Goal: Information Seeking & Learning: Learn about a topic

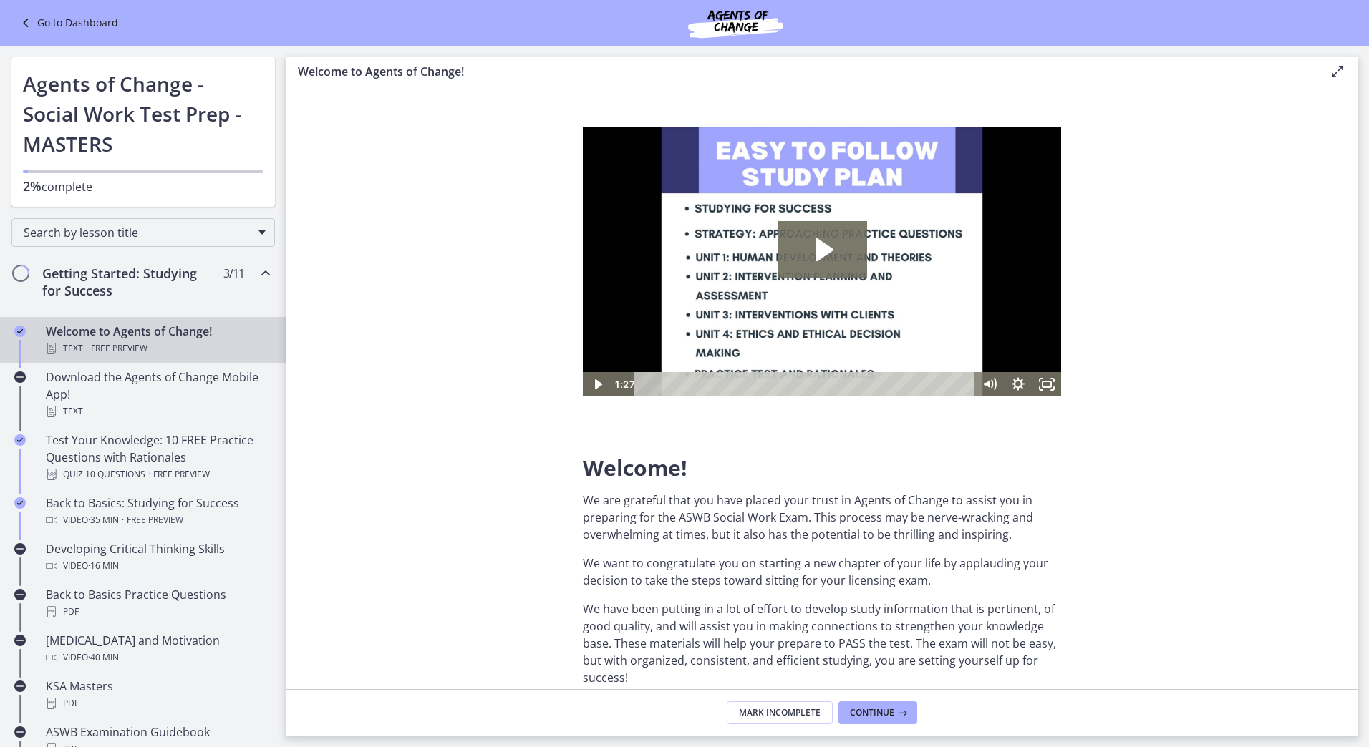
click at [55, 21] on link "Go to Dashboard" at bounding box center [67, 22] width 101 height 17
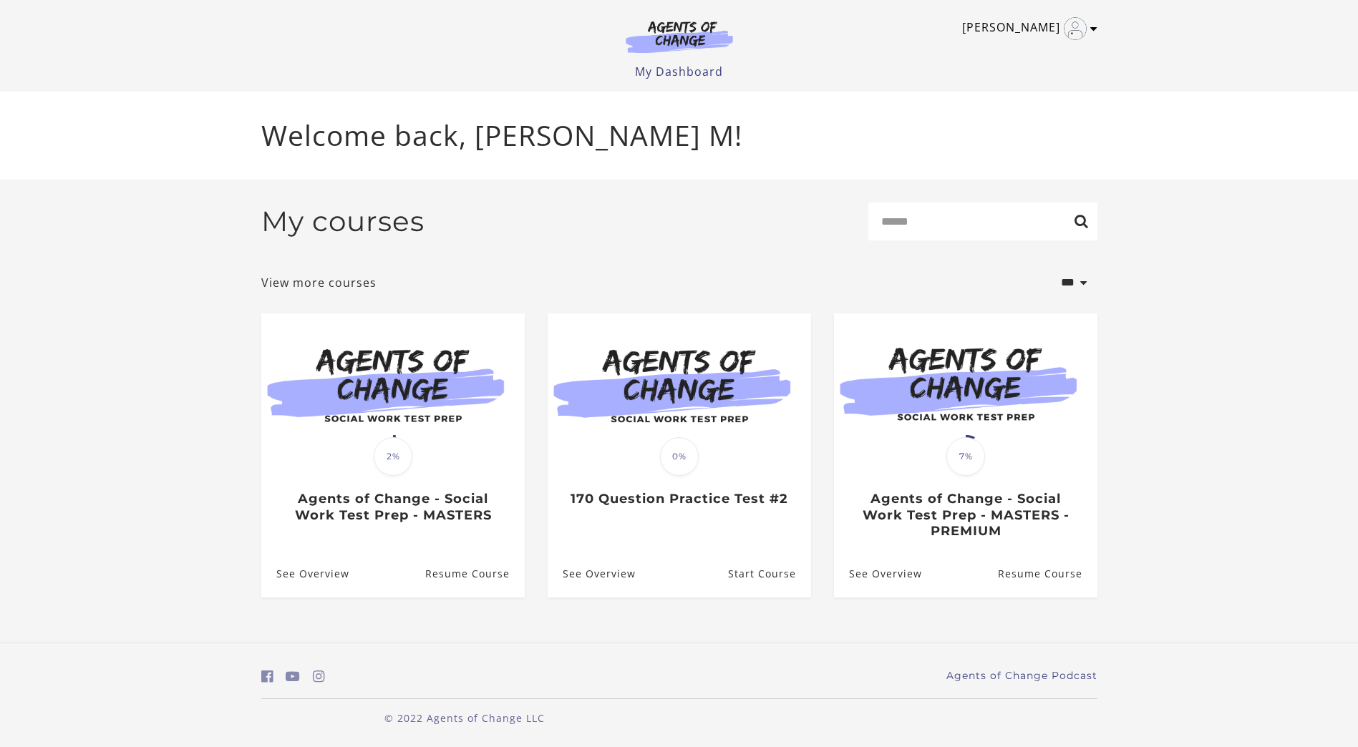
click at [1083, 24] on img "Toggle menu" at bounding box center [1075, 28] width 23 height 23
click at [1039, 52] on link "My Account" at bounding box center [1038, 52] width 126 height 24
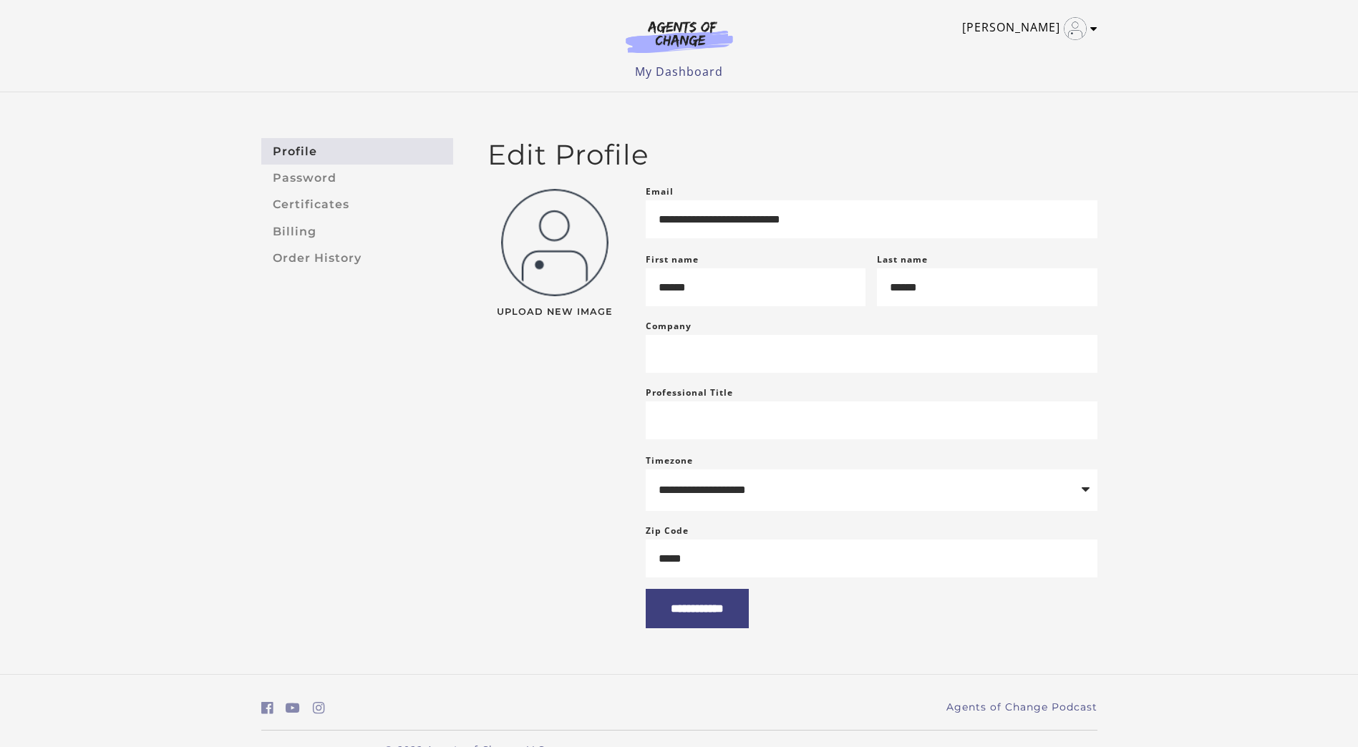
click at [1087, 27] on link "[PERSON_NAME]" at bounding box center [1026, 28] width 128 height 23
click at [1044, 74] on icon "Open in a new window" at bounding box center [1042, 76] width 12 height 11
click at [1021, 77] on link "Support" at bounding box center [1038, 76] width 126 height 24
click at [640, 74] on link "My Dashboard" at bounding box center [679, 72] width 88 height 16
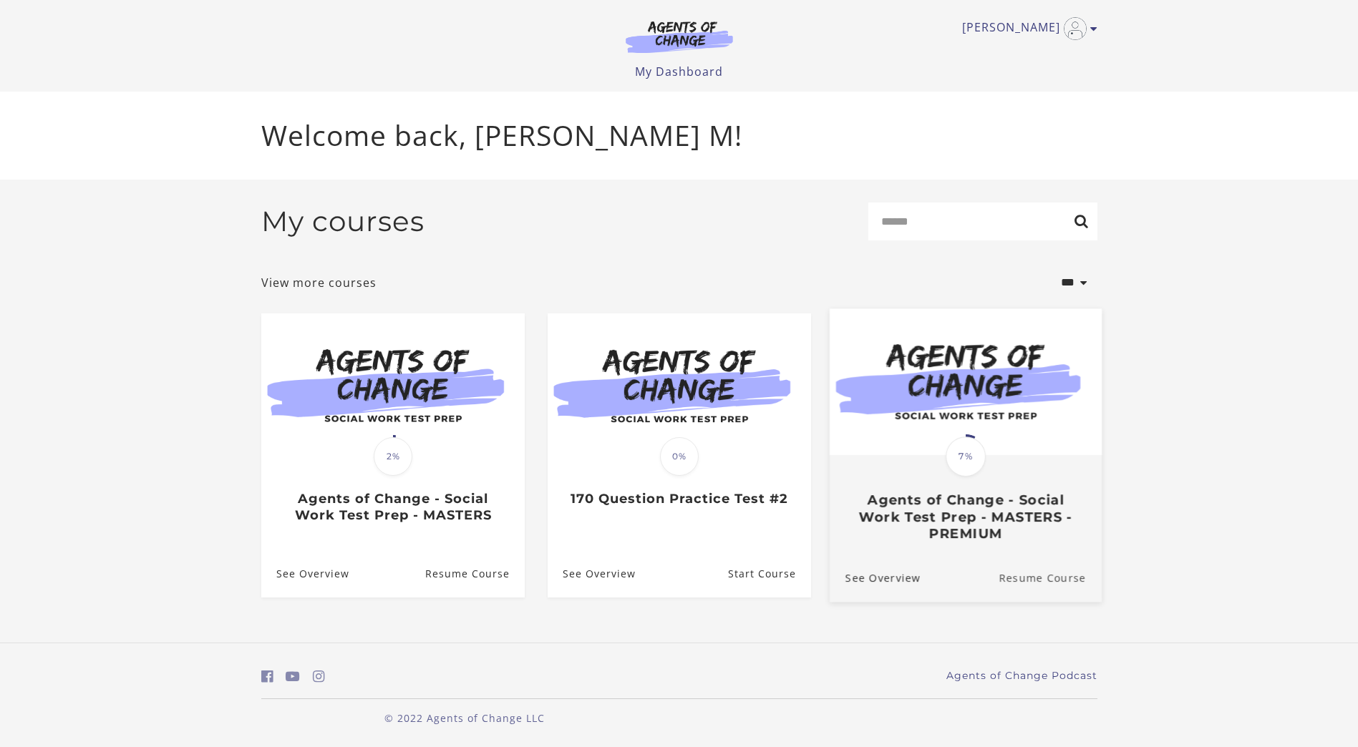
click at [1035, 582] on link "Resume Course" at bounding box center [1049, 577] width 103 height 48
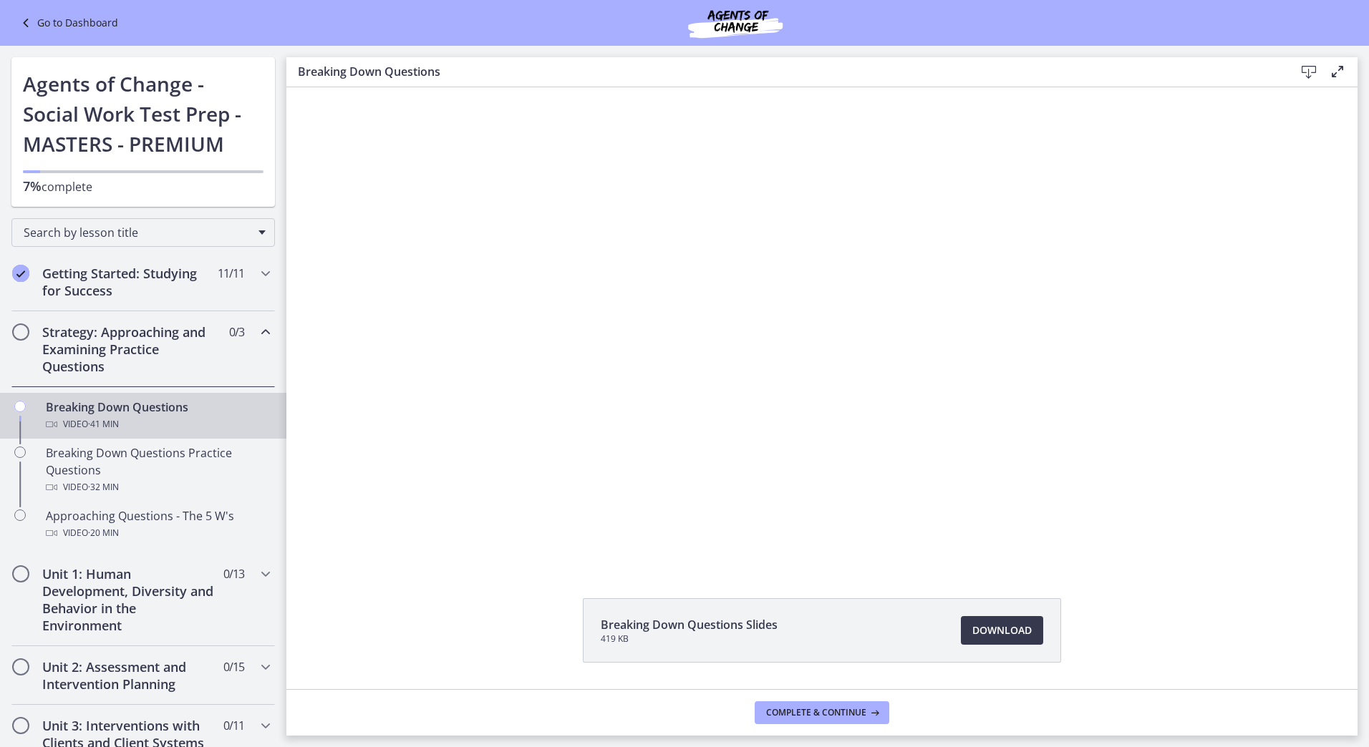
click at [44, 25] on link "Go to Dashboard" at bounding box center [67, 22] width 101 height 17
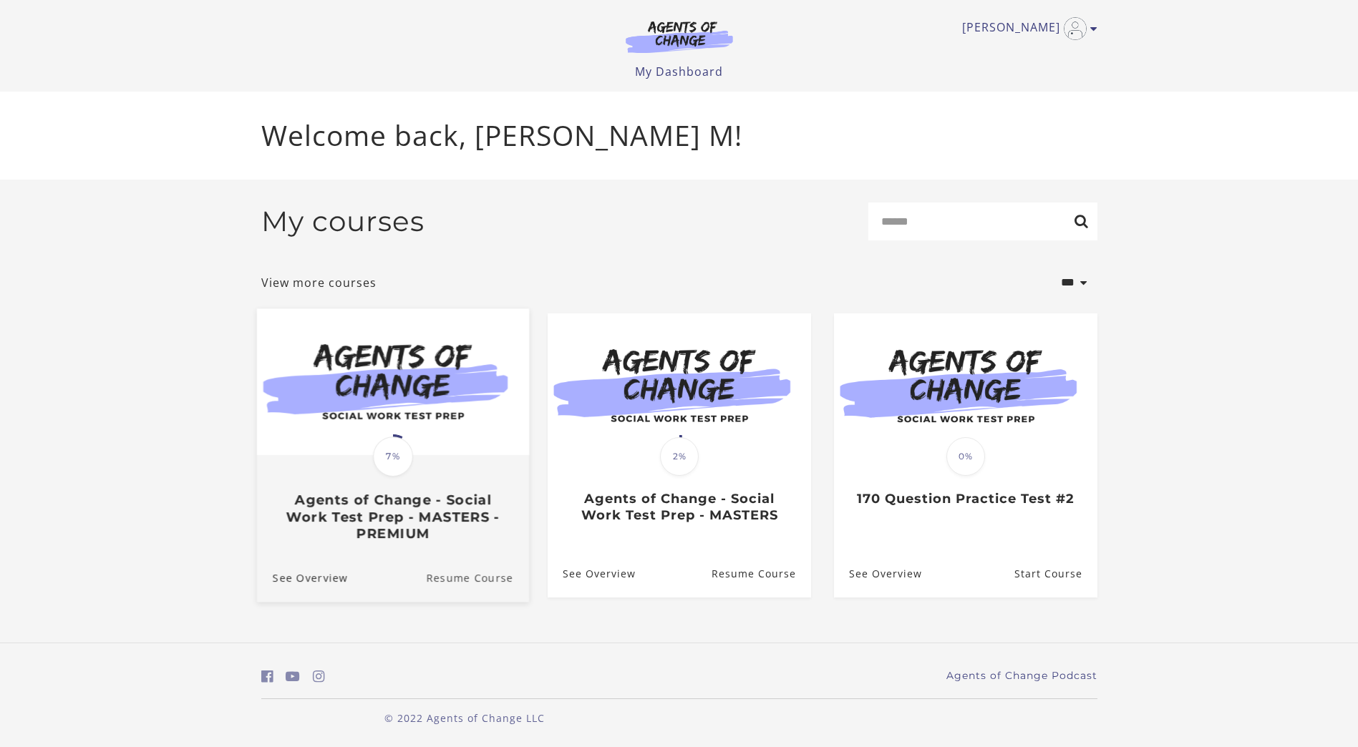
click at [436, 571] on link "Resume Course" at bounding box center [477, 577] width 103 height 48
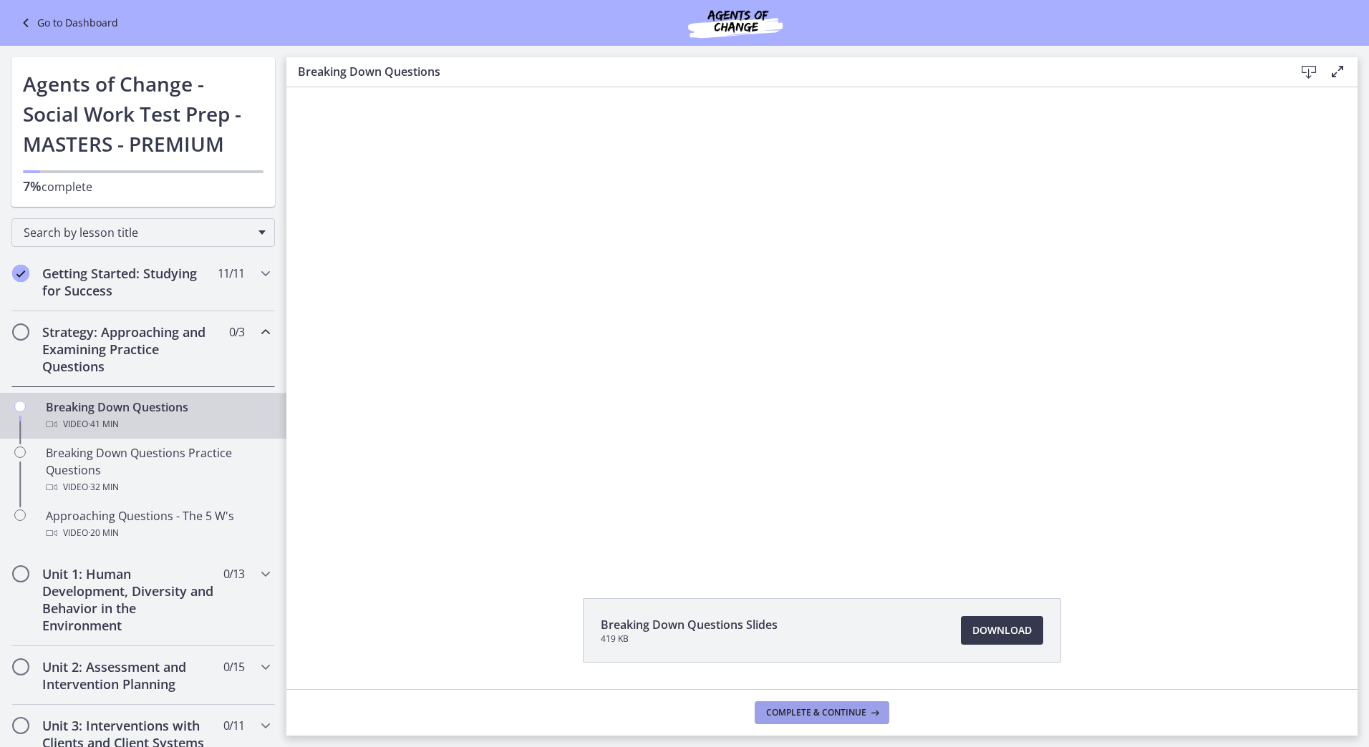
click at [884, 713] on button "Complete & continue" at bounding box center [821, 712] width 135 height 23
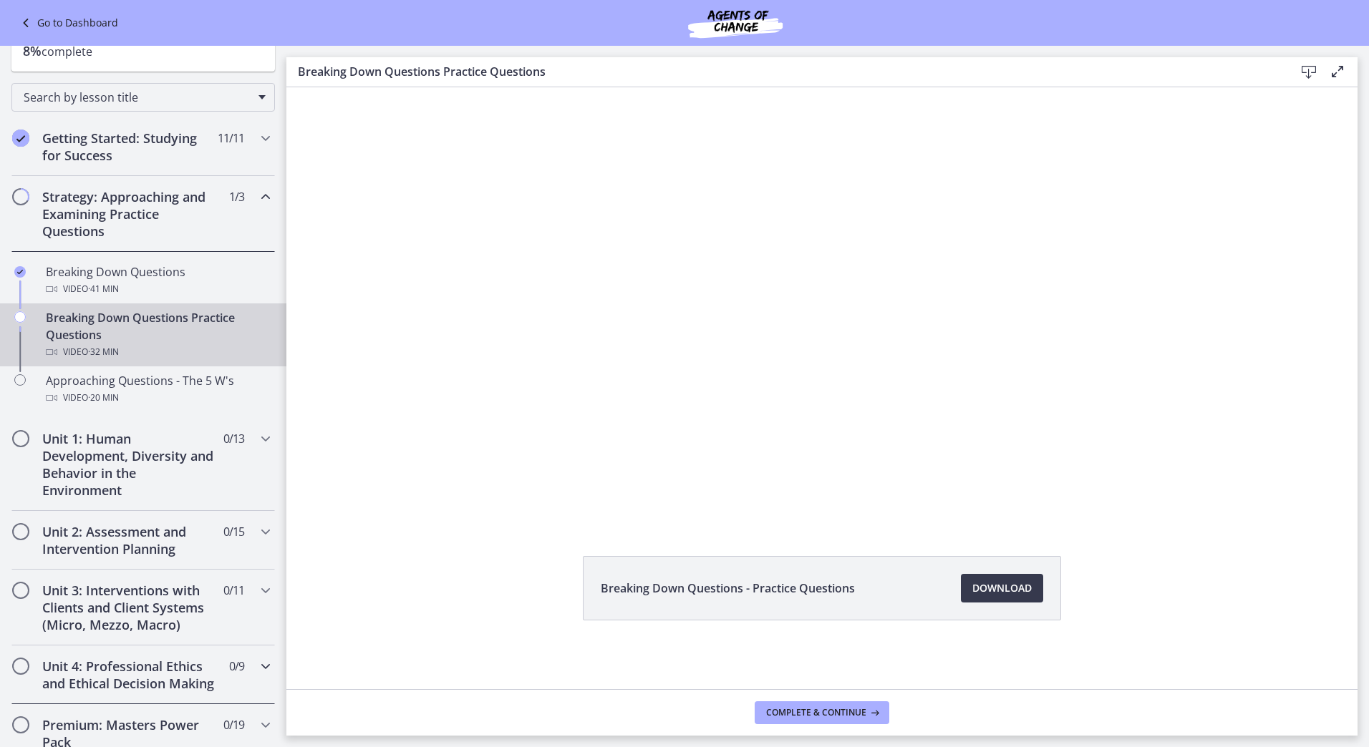
scroll to position [286, 0]
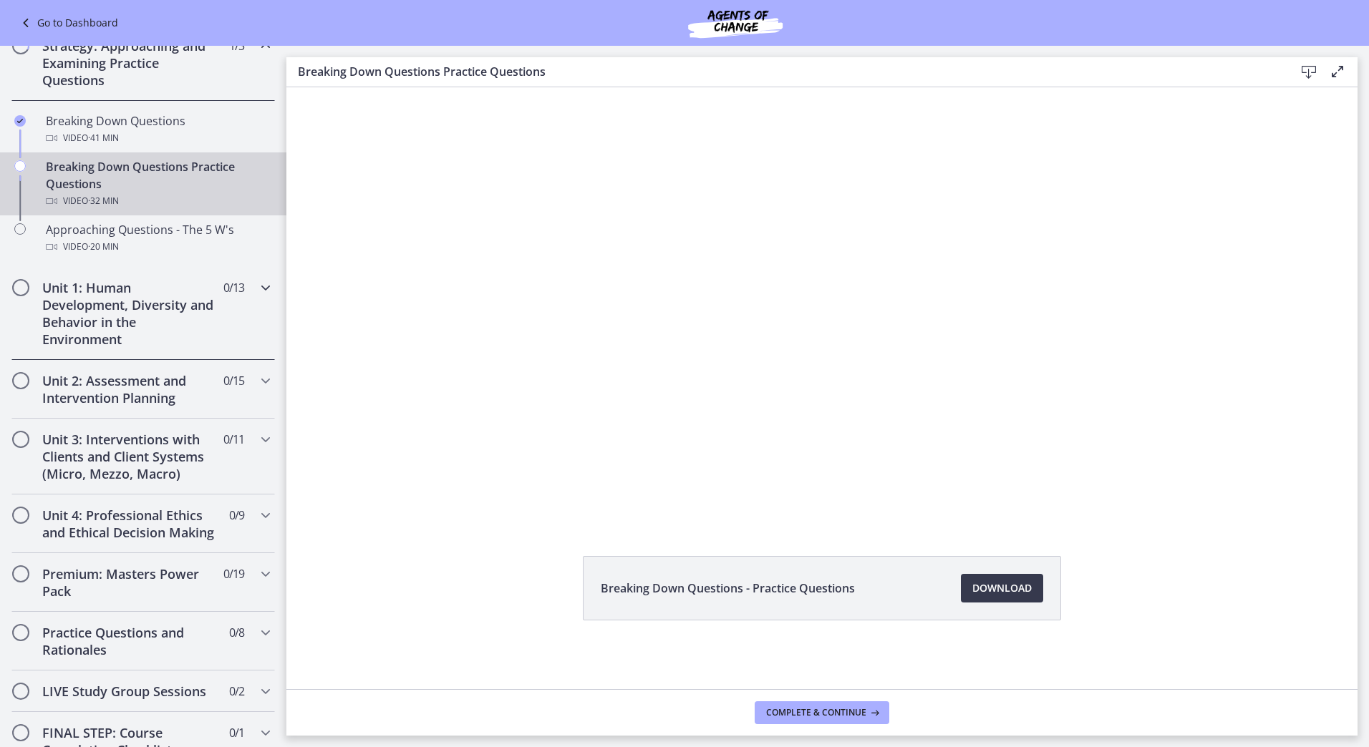
click at [236, 283] on div "Unit 1: Human Development, Diversity and Behavior in the Environment 0 / 13 Com…" at bounding box center [142, 313] width 263 height 93
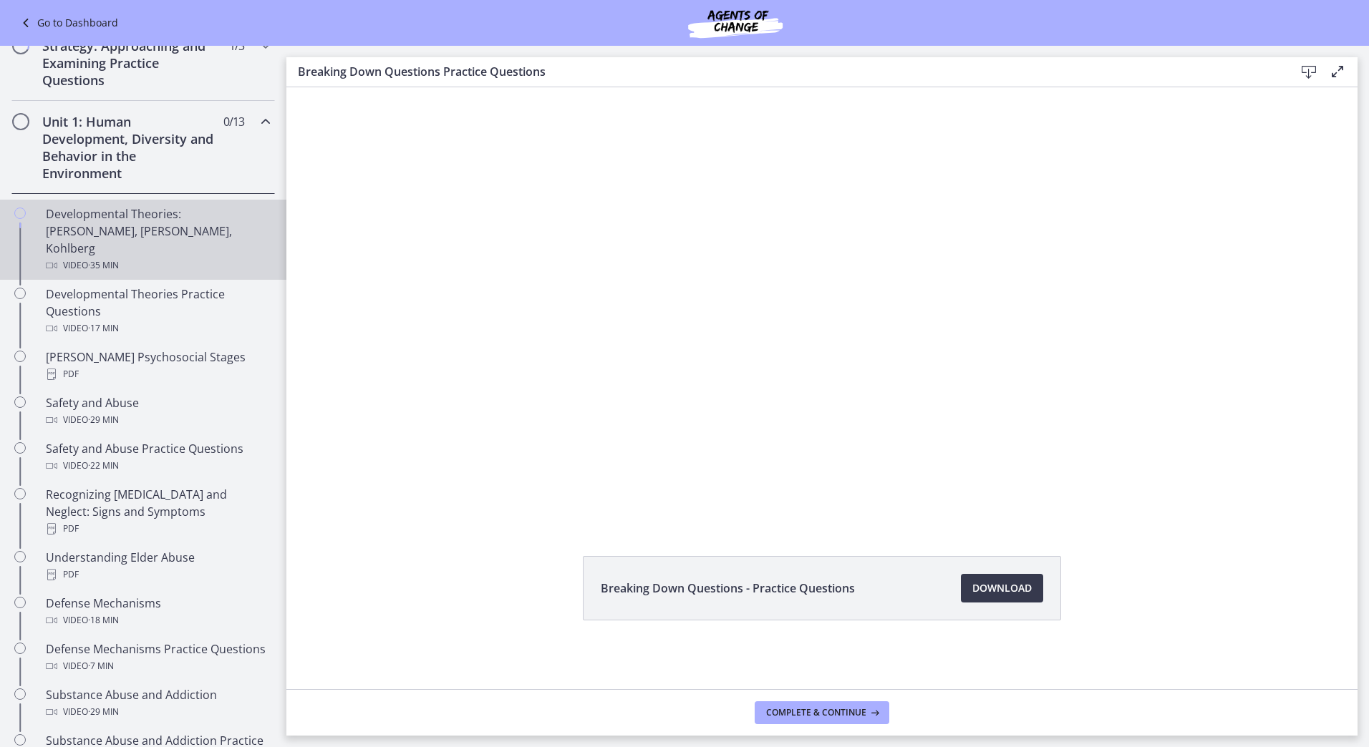
click at [112, 221] on div "Developmental Theories: Erikson, Piaget, Kohlberg Video · 35 min" at bounding box center [157, 239] width 223 height 69
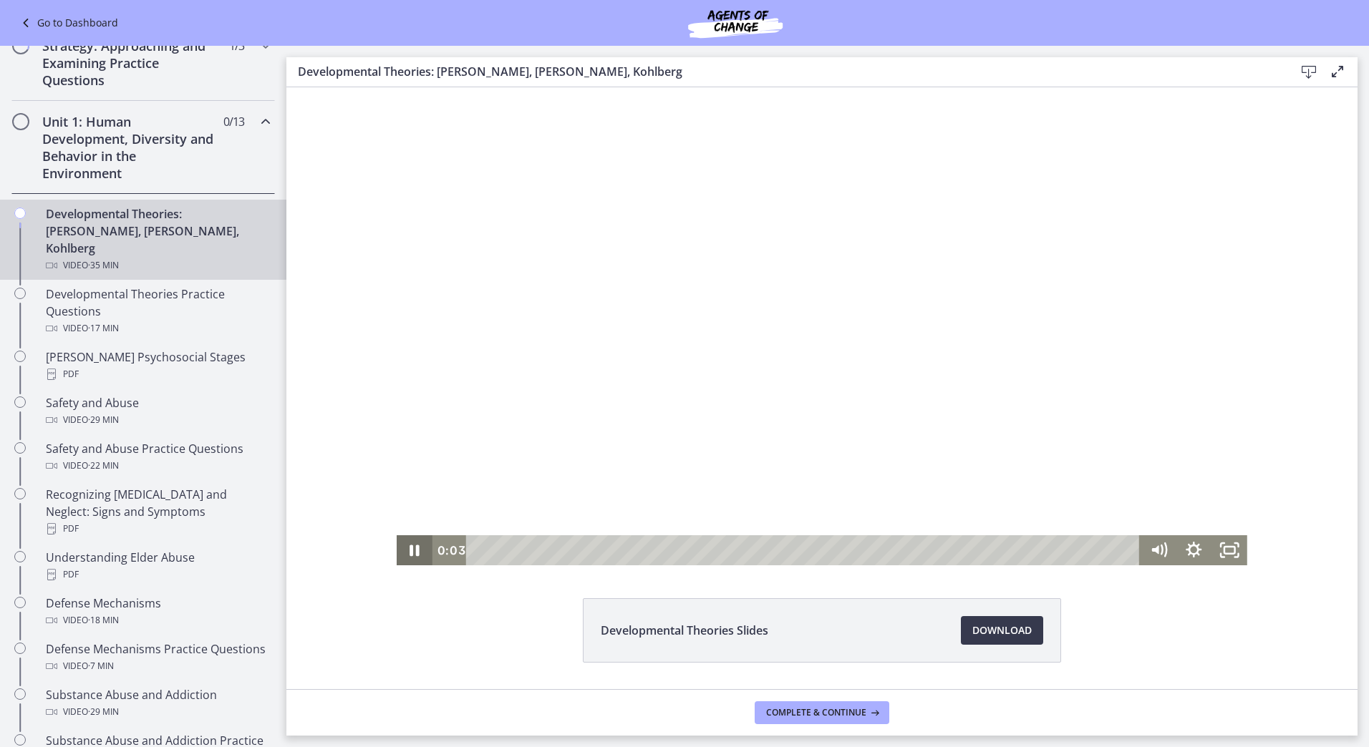
click at [414, 547] on icon "Pause" at bounding box center [415, 550] width 10 height 11
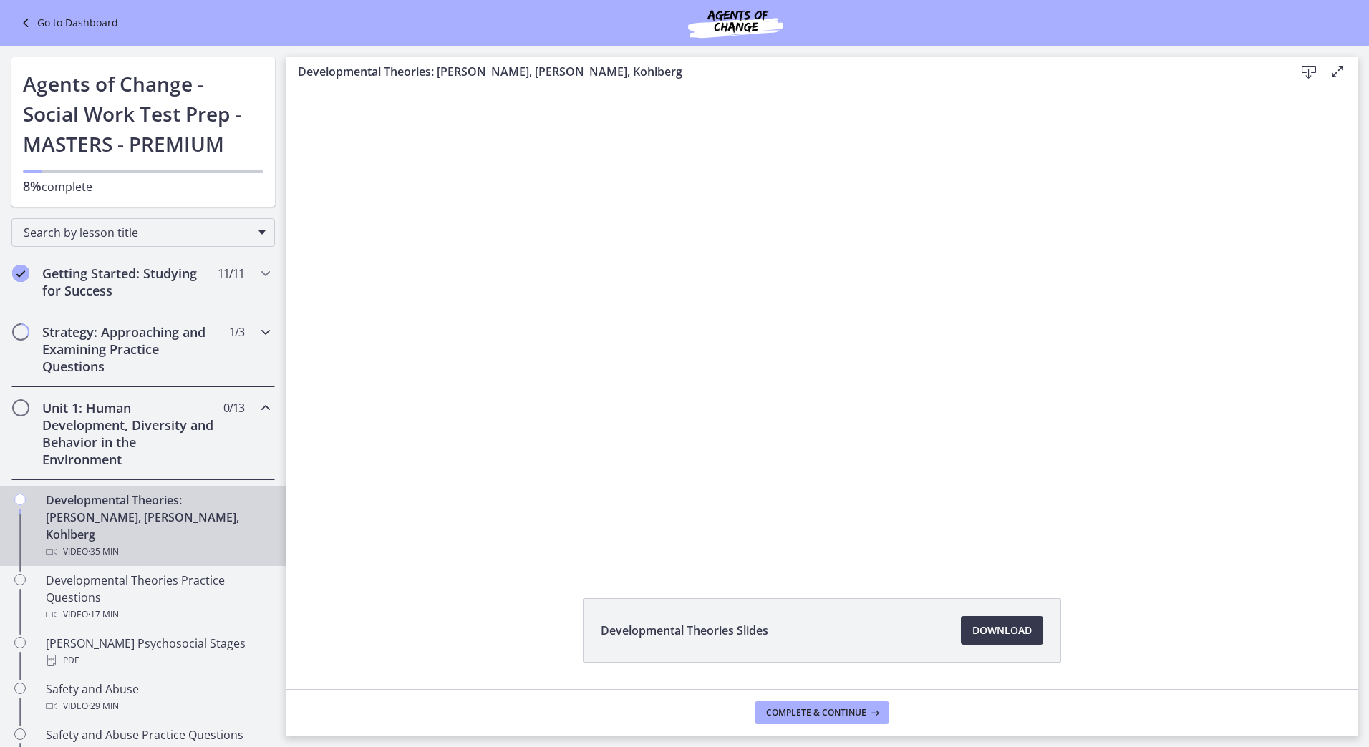
click at [140, 338] on h2 "Strategy: Approaching and Examining Practice Questions" at bounding box center [129, 350] width 175 height 52
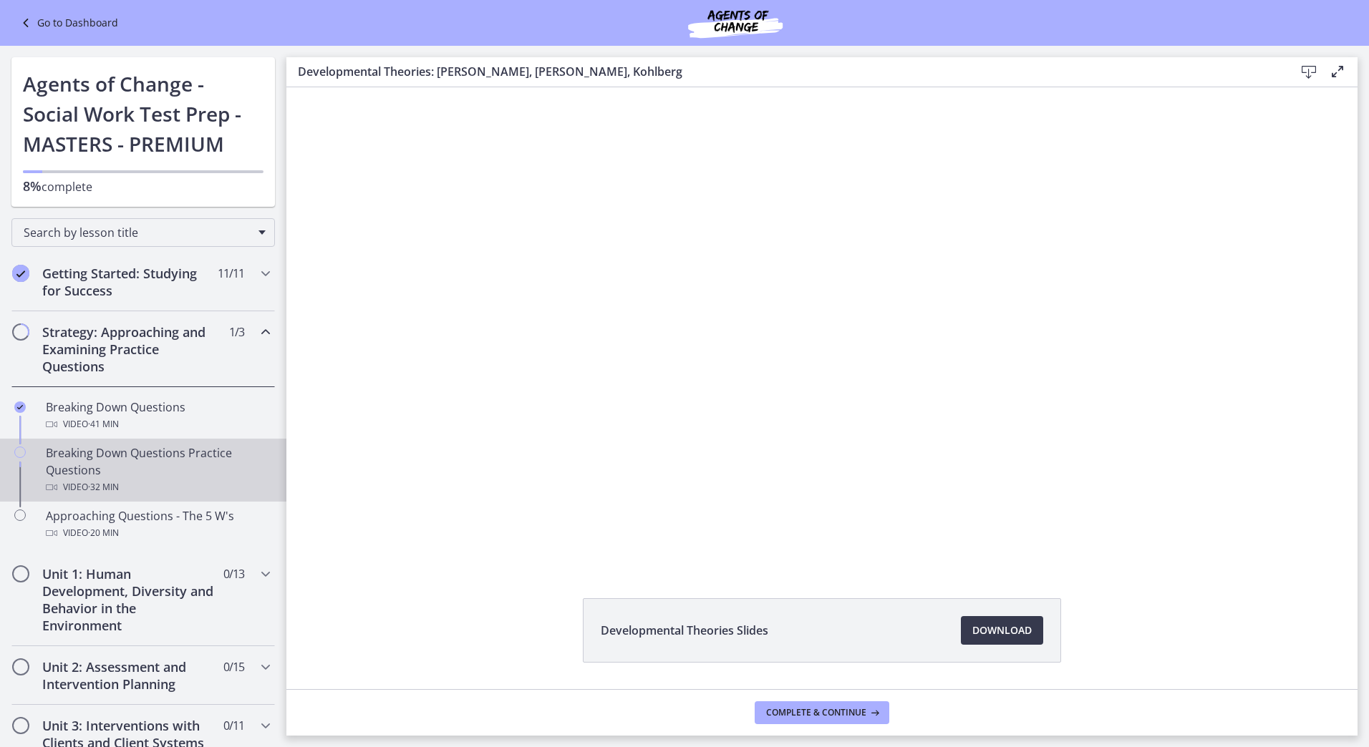
click at [182, 485] on div "Video · 32 min" at bounding box center [157, 487] width 223 height 17
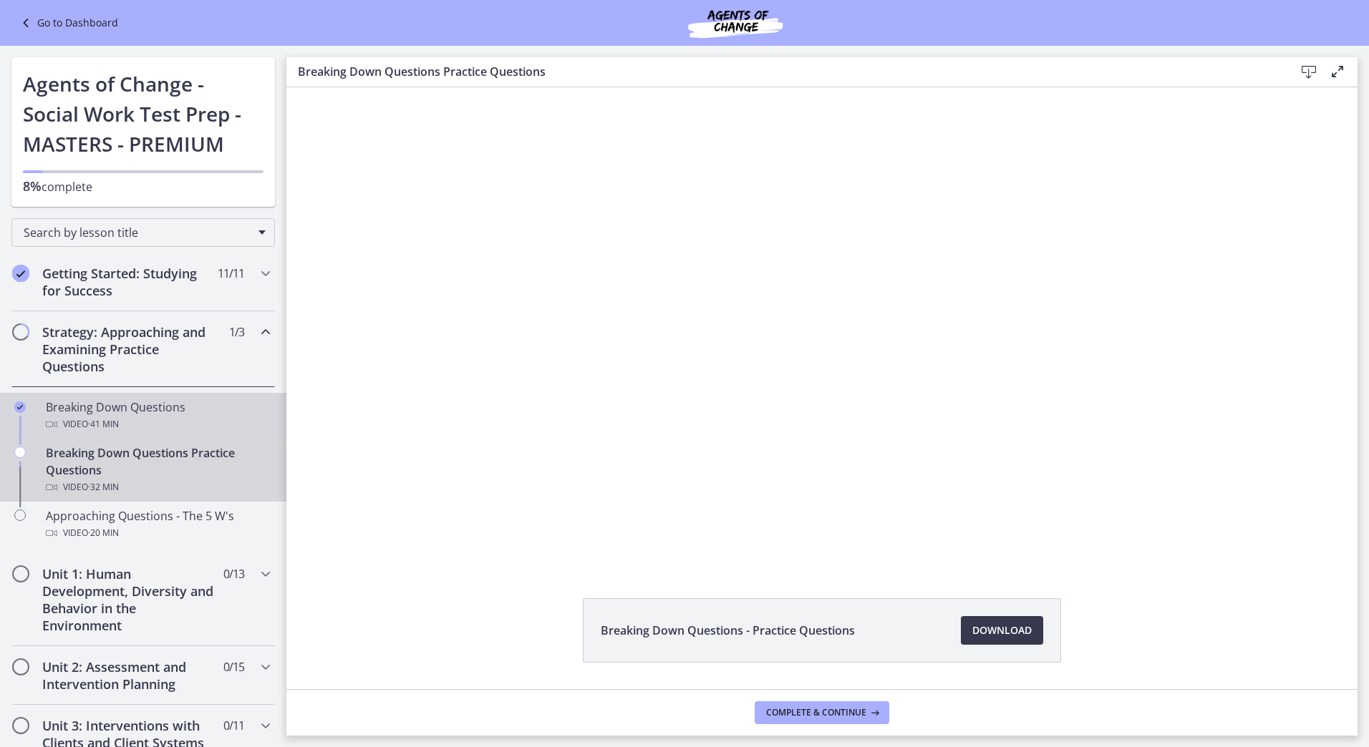
click at [193, 431] on div "Video · 41 min" at bounding box center [157, 424] width 223 height 17
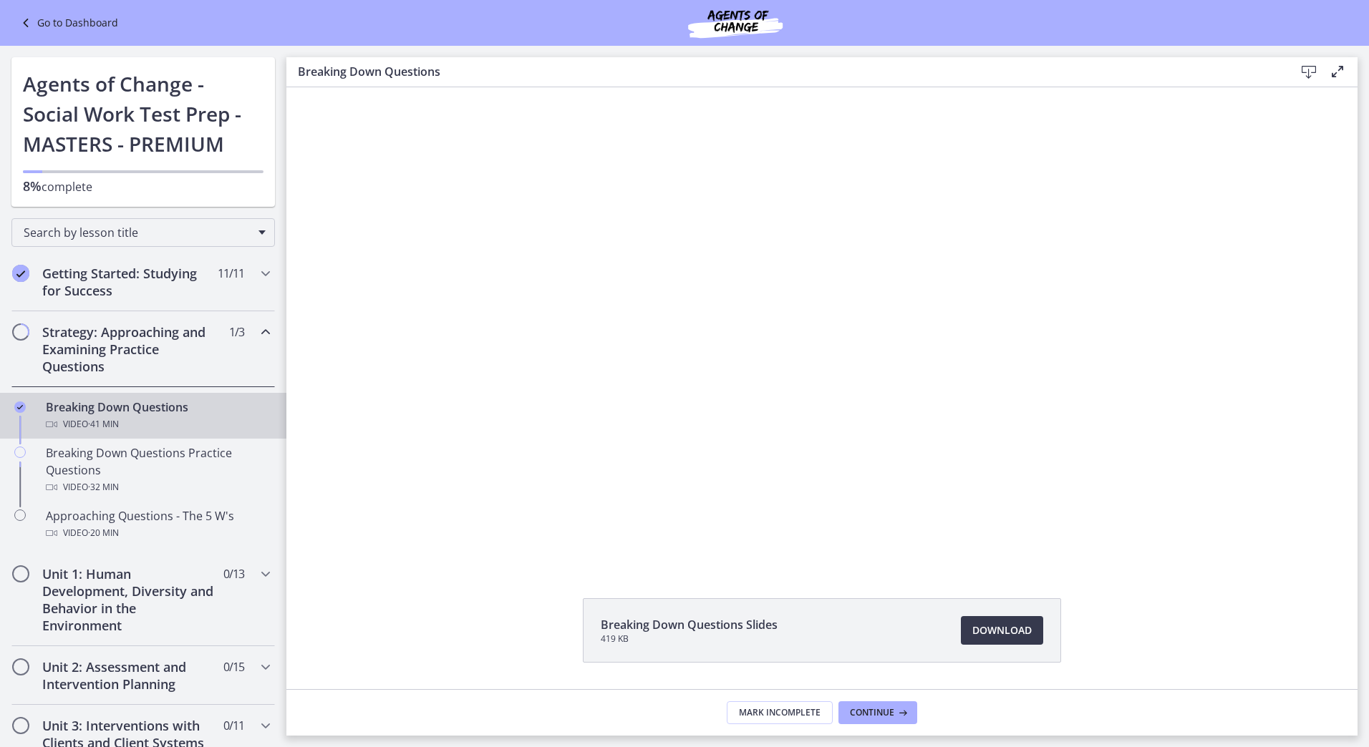
click at [36, 18] on icon at bounding box center [27, 22] width 20 height 17
